Goal: Task Accomplishment & Management: Manage account settings

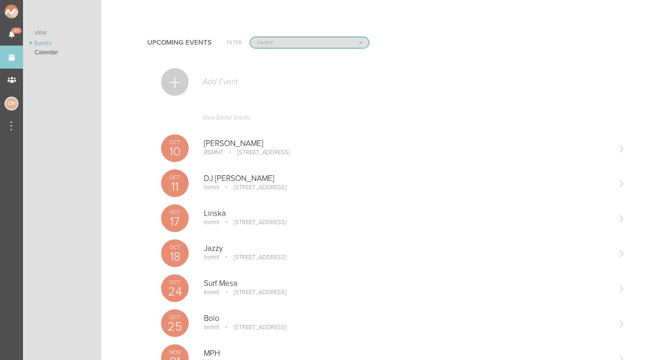
select select "925"
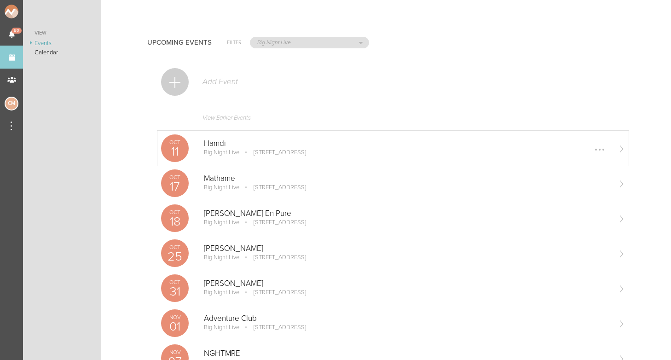
click at [219, 147] on p "Hamdi" at bounding box center [407, 143] width 406 height 9
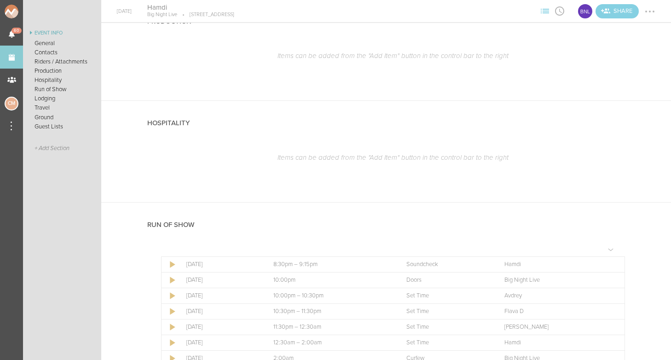
scroll to position [1485, 0]
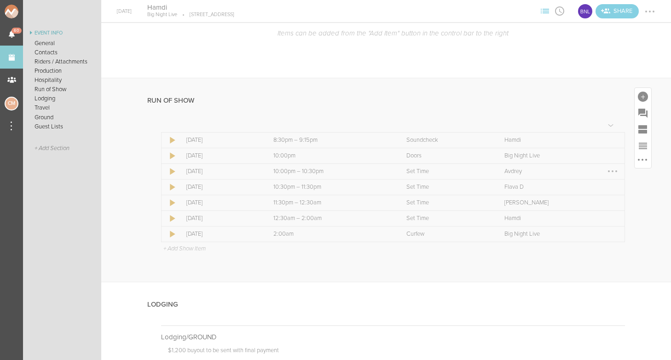
click at [612, 164] on div at bounding box center [612, 171] width 15 height 15
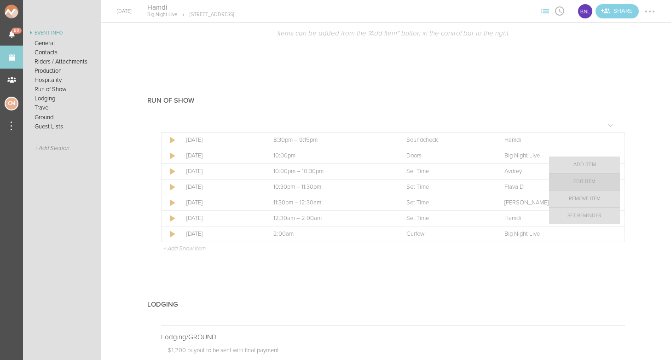
click at [589, 179] on link "Edit Item" at bounding box center [584, 181] width 71 height 17
select select "Set Time"
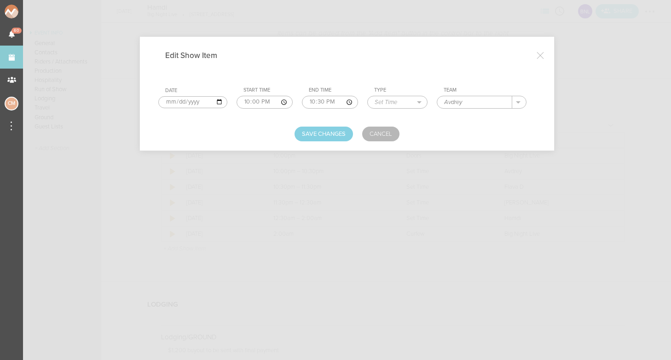
click at [446, 104] on input "Avdrey" at bounding box center [474, 102] width 75 height 12
type input "In-House Music"
click at [331, 130] on button "Save Changes" at bounding box center [324, 134] width 58 height 15
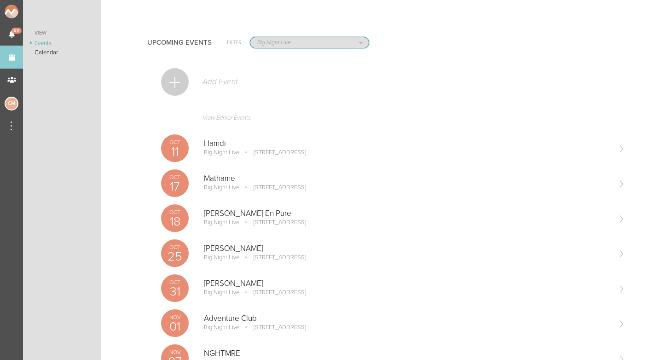
select select "1790"
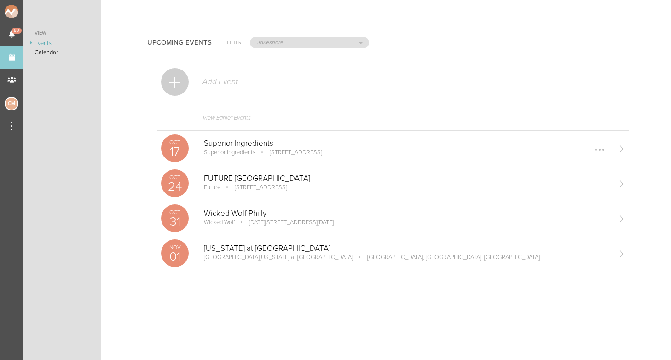
click at [236, 143] on p "Superior Ingredients" at bounding box center [407, 143] width 406 height 9
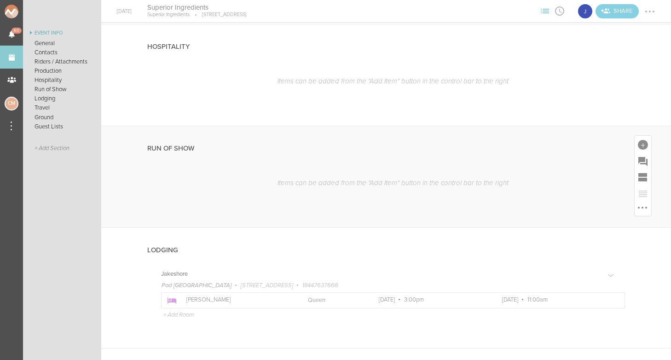
scroll to position [548, 0]
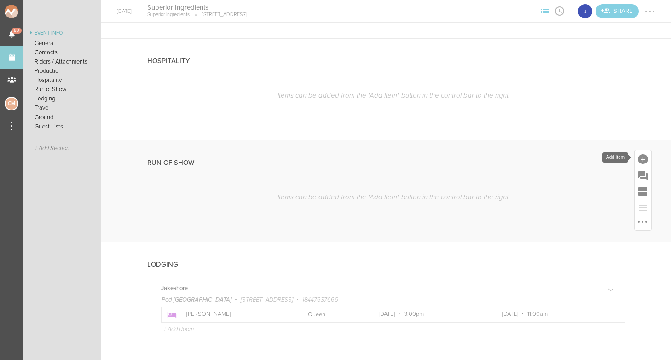
click at [645, 155] on div at bounding box center [643, 159] width 10 height 10
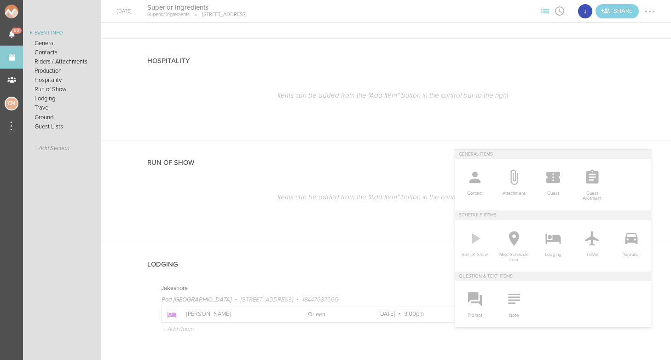
click at [477, 242] on icon at bounding box center [475, 238] width 18 height 18
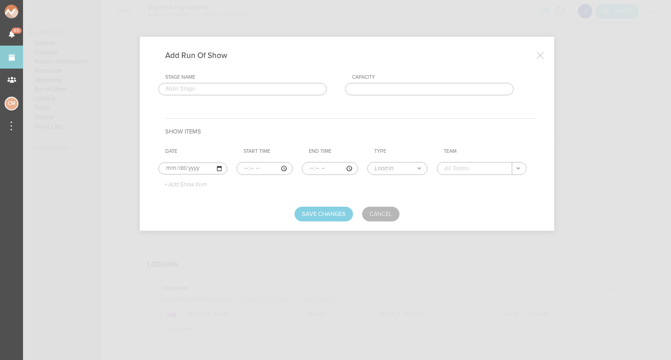
click at [251, 92] on input "text" at bounding box center [242, 89] width 168 height 13
type input "Superior Ingredients"
click at [237, 168] on input "time" at bounding box center [265, 168] width 56 height 13
click at [248, 168] on input "time" at bounding box center [265, 168] width 56 height 13
click at [260, 165] on input "time" at bounding box center [265, 168] width 56 height 13
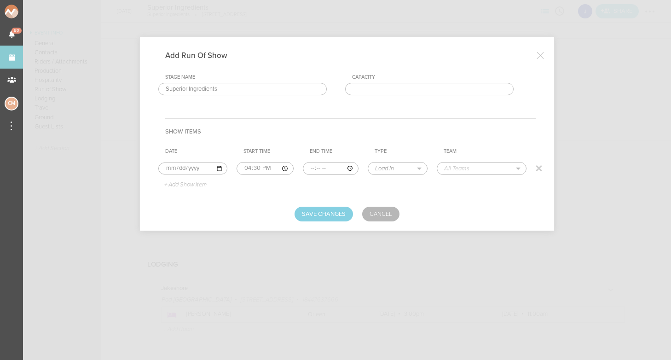
type input "16:30"
click at [304, 170] on input "time" at bounding box center [331, 168] width 56 height 13
click at [303, 168] on input "time" at bounding box center [331, 168] width 56 height 13
click at [310, 168] on input "time" at bounding box center [331, 168] width 56 height 13
click at [321, 166] on input "time" at bounding box center [331, 168] width 56 height 13
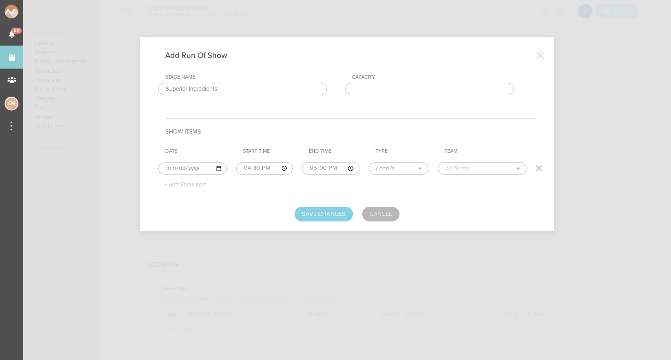
type input "17:00"
select select "Soundcheck"
click at [194, 182] on p "+ Add Show Item" at bounding box center [181, 184] width 49 height 7
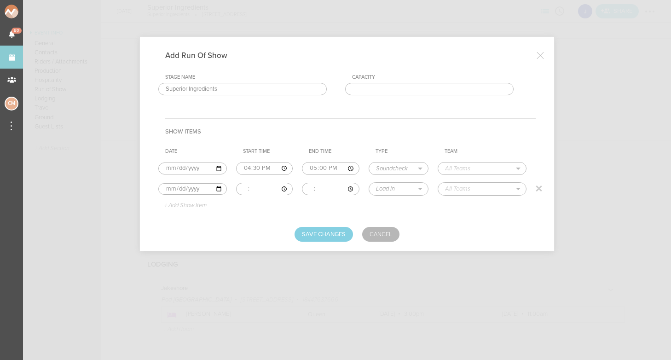
click at [239, 189] on input "time" at bounding box center [264, 189] width 57 height 13
click at [250, 186] on input "time" at bounding box center [264, 189] width 57 height 13
click at [260, 188] on input "time" at bounding box center [264, 189] width 57 height 13
type input "17:00"
select select "Doors"
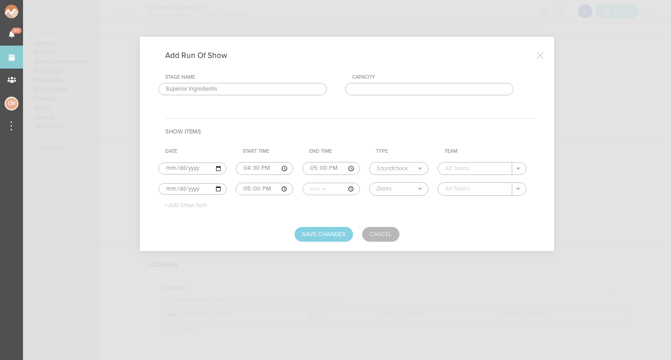
click at [180, 205] on p "+ Add Show Item" at bounding box center [181, 205] width 49 height 7
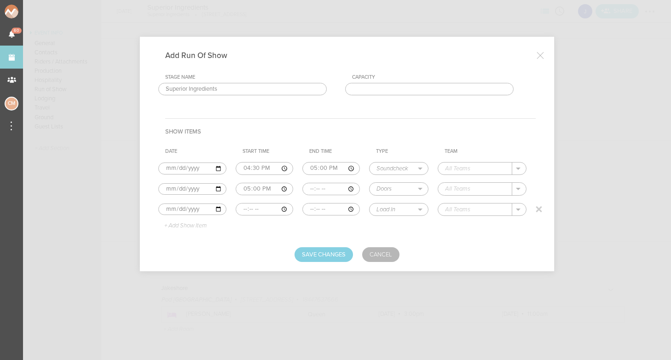
click at [239, 208] on input "time" at bounding box center [265, 209] width 58 height 13
click at [253, 207] on input "time" at bounding box center [265, 209] width 58 height 13
click at [260, 207] on input "time" at bounding box center [265, 209] width 58 height 13
type input "17:00"
click at [302, 208] on input "time" at bounding box center [331, 209] width 58 height 13
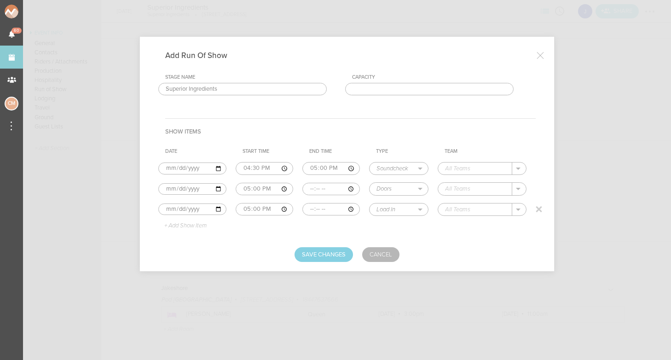
click at [308, 207] on input "time" at bounding box center [331, 209] width 58 height 13
click at [314, 208] on input "time" at bounding box center [331, 209] width 58 height 13
click at [323, 208] on input "time" at bounding box center [331, 209] width 58 height 13
type input "21:00"
select select "Set Time"
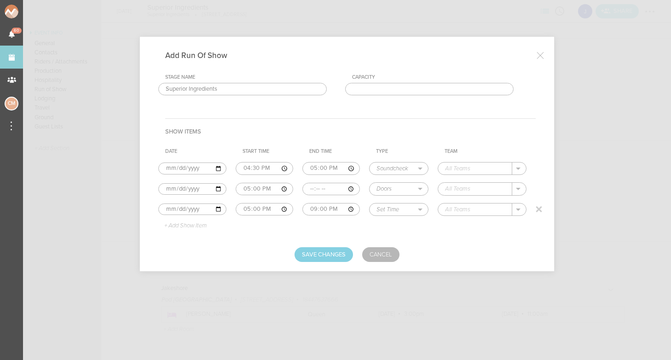
click at [462, 210] on input "text" at bounding box center [475, 209] width 74 height 12
type input "Support"
click at [200, 226] on p "+ Add Show Item" at bounding box center [181, 225] width 49 height 7
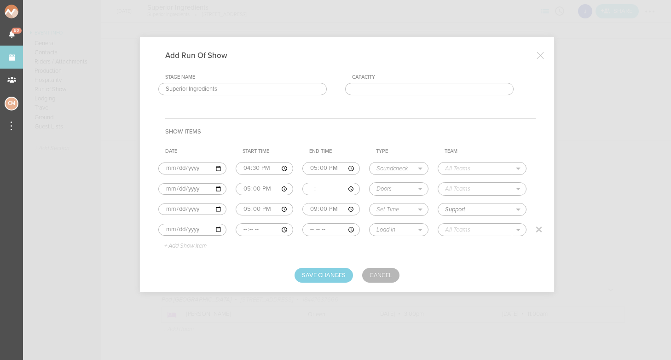
click at [240, 231] on input "time" at bounding box center [265, 229] width 58 height 13
click at [248, 229] on input "time" at bounding box center [265, 229] width 58 height 13
click at [263, 228] on input "time" at bounding box center [265, 229] width 58 height 13
type input "21:00"
click at [302, 228] on input "time" at bounding box center [331, 229] width 58 height 13
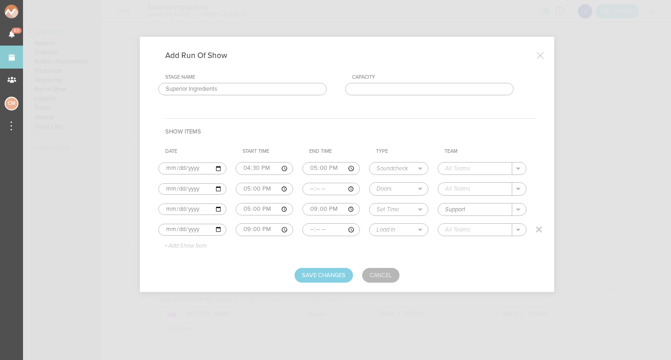
click at [310, 229] on input "time" at bounding box center [331, 229] width 58 height 13
click at [322, 228] on input "time" at bounding box center [331, 229] width 58 height 13
type input "22:30"
click at [383, 239] on table "Date Start Time End Time Type Team [DATE] 16:30 17:00 Load In Soundcheck Line C…" at bounding box center [346, 198] width 377 height 109
select select "Set Time"
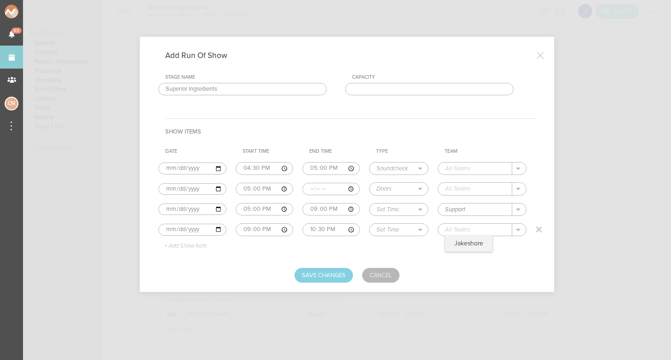
click at [451, 228] on input "text" at bounding box center [475, 230] width 74 height 12
click at [454, 245] on p "Jakeshore" at bounding box center [468, 243] width 29 height 7
type input "Jakeshore"
click at [182, 246] on p "+ Add Show Item" at bounding box center [181, 246] width 49 height 7
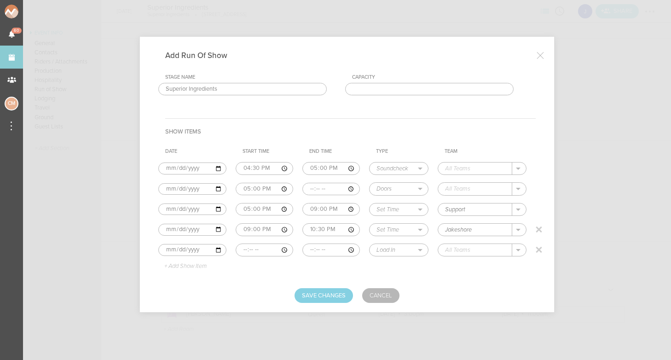
click at [237, 251] on input "time" at bounding box center [265, 249] width 58 height 13
click at [250, 251] on input "time" at bounding box center [265, 249] width 58 height 13
click at [261, 248] on input "time" at bounding box center [265, 249] width 58 height 13
type input "22:30"
click at [302, 248] on input "time" at bounding box center [331, 249] width 58 height 13
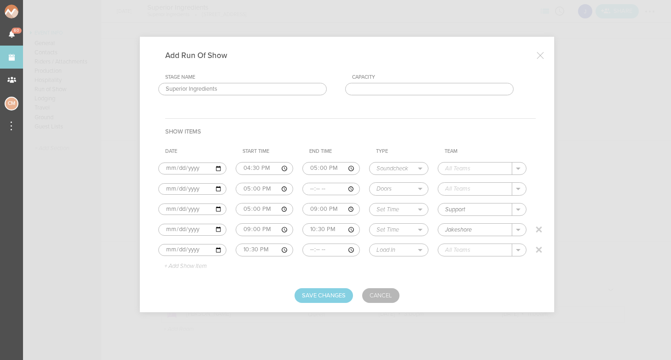
click at [310, 248] on input "time" at bounding box center [331, 249] width 58 height 13
click at [320, 249] on input "time" at bounding box center [331, 249] width 58 height 13
type input "23:30"
select select "Set Time"
click at [464, 248] on input "text" at bounding box center [475, 250] width 74 height 12
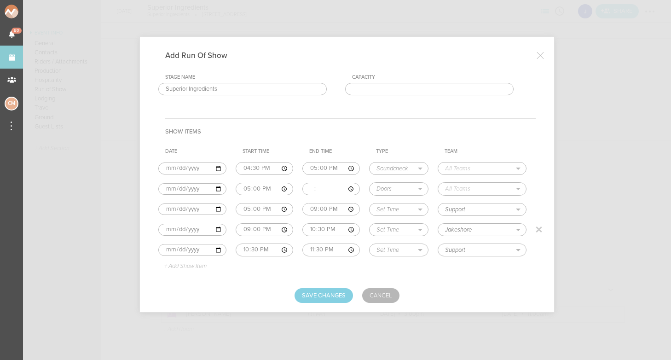
type input "Support"
click at [188, 264] on p "+ Add Show Item" at bounding box center [181, 266] width 49 height 7
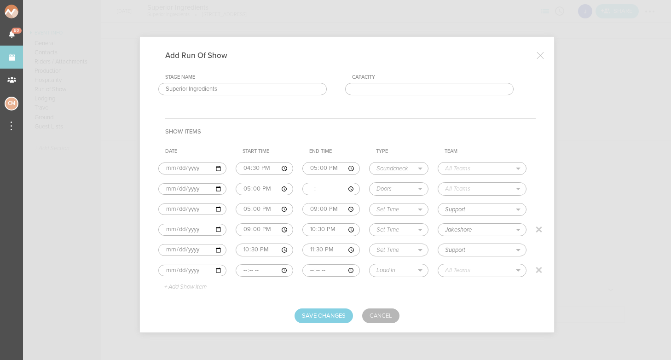
click at [236, 269] on input "time" at bounding box center [265, 270] width 58 height 13
click at [250, 271] on input "time" at bounding box center [265, 270] width 58 height 13
click at [257, 269] on input "time" at bounding box center [265, 270] width 58 height 13
type input "23:30"
click at [410, 280] on td "Load In Soundcheck Line Check Programming Doors Set Time Changeover Curfew Load…" at bounding box center [403, 270] width 69 height 20
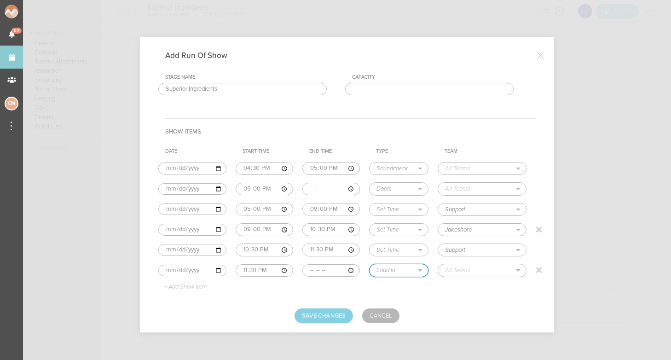
select select "Curfew"
click at [332, 314] on button "Save Changes" at bounding box center [324, 315] width 58 height 15
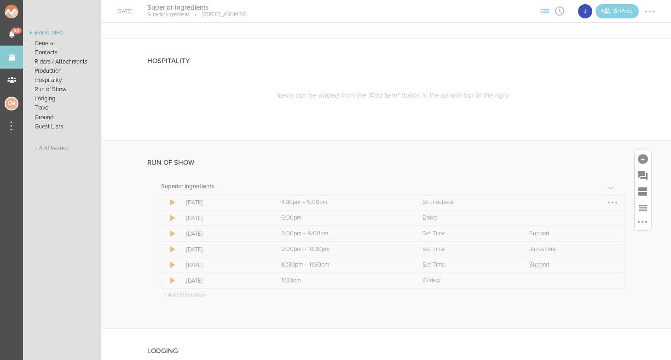
click at [610, 203] on div at bounding box center [612, 202] width 15 height 15
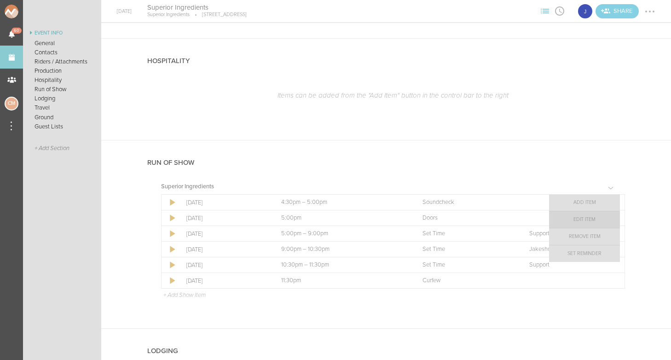
click at [594, 221] on link "Edit Item" at bounding box center [584, 219] width 71 height 17
select select "Soundcheck"
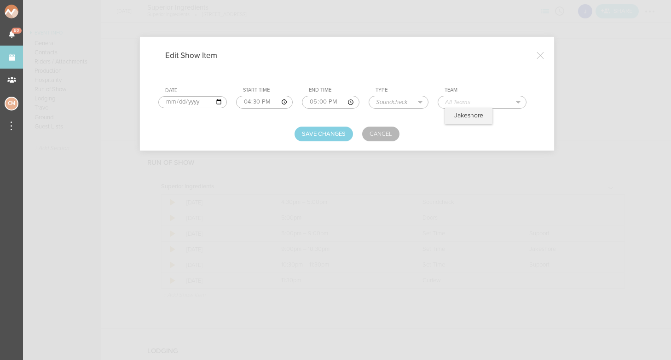
click at [446, 105] on input "text" at bounding box center [475, 102] width 74 height 12
click at [451, 121] on div "Jakeshore" at bounding box center [468, 116] width 47 height 16
type input "Jakeshore"
click at [318, 135] on button "Save Changes" at bounding box center [324, 134] width 58 height 15
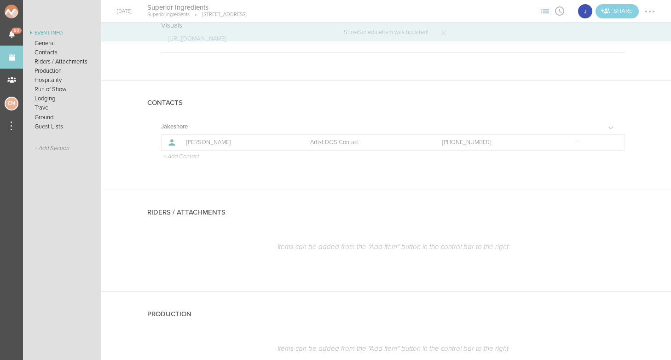
scroll to position [116, 0]
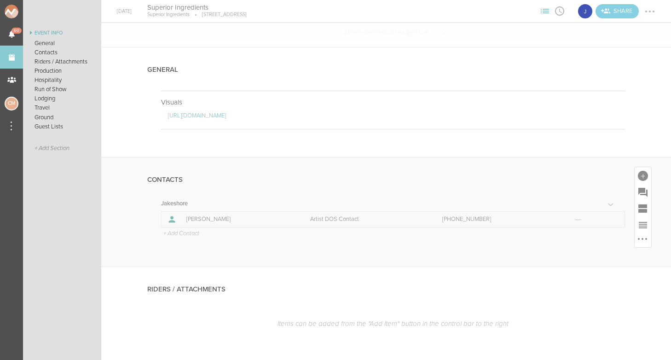
click at [192, 233] on p "+ Add Contact" at bounding box center [180, 233] width 37 height 7
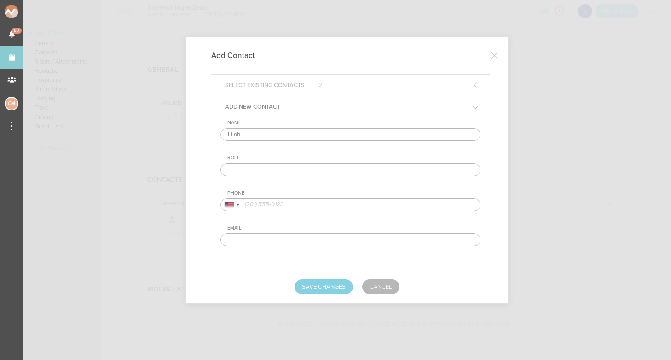
type input "Lilah"
click at [263, 162] on div "Role" at bounding box center [350, 165] width 260 height 21
click at [263, 173] on input "text" at bounding box center [350, 169] width 260 height 13
type input "v"
type input "Venue DOS Contact"
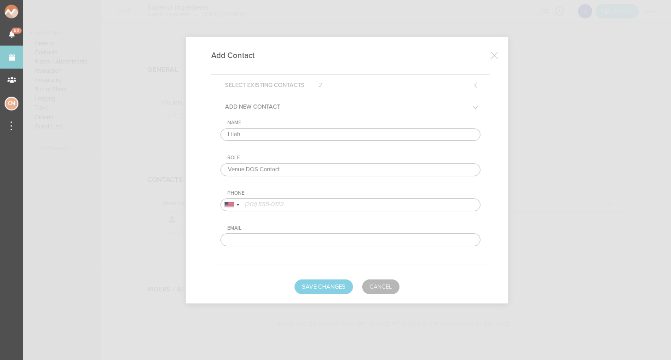
click at [275, 199] on input "tel" at bounding box center [350, 204] width 260 height 13
type input "7735518782"
click at [306, 277] on form "Select Existing Contacts 2 Add New Contact Name Lilah Role Venue DOS Contact Ph…" at bounding box center [346, 184] width 285 height 220
click at [308, 286] on button "Save Changes" at bounding box center [324, 286] width 58 height 15
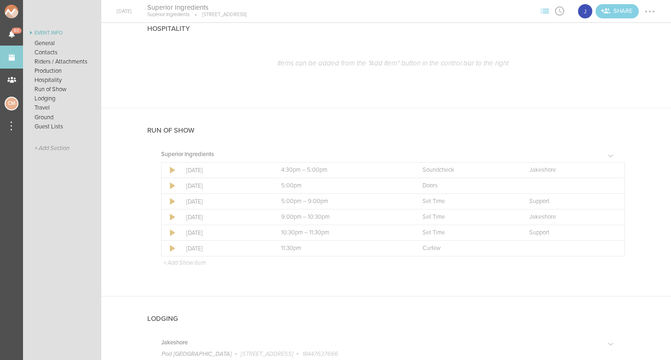
scroll to position [608, 0]
